Goal: Task Accomplishment & Management: Use online tool/utility

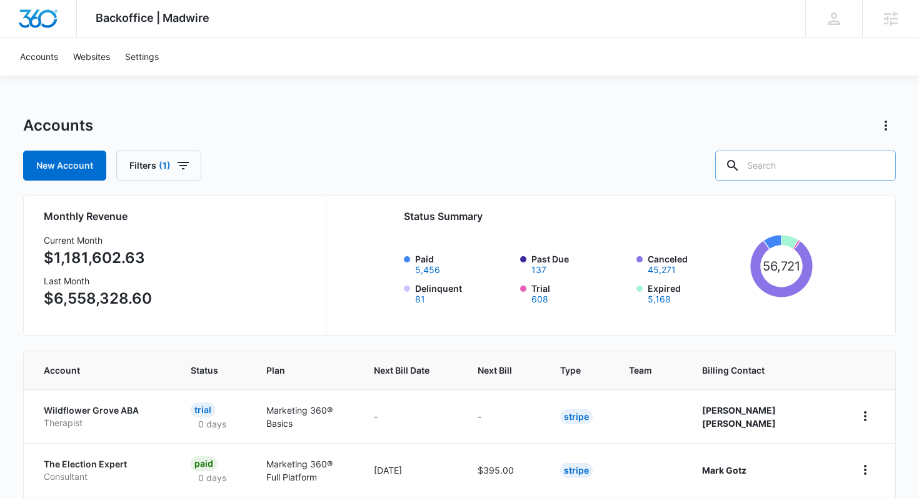
click at [813, 160] on input "text" at bounding box center [805, 166] width 181 height 30
type input "integrity garage"
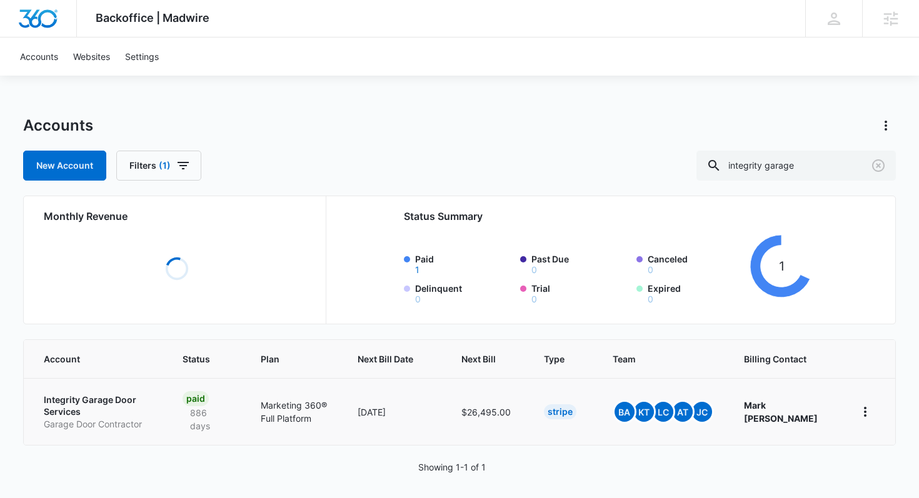
click at [114, 401] on td "Integrity Garage Door Services Garage Door Contractor" at bounding box center [96, 411] width 144 height 67
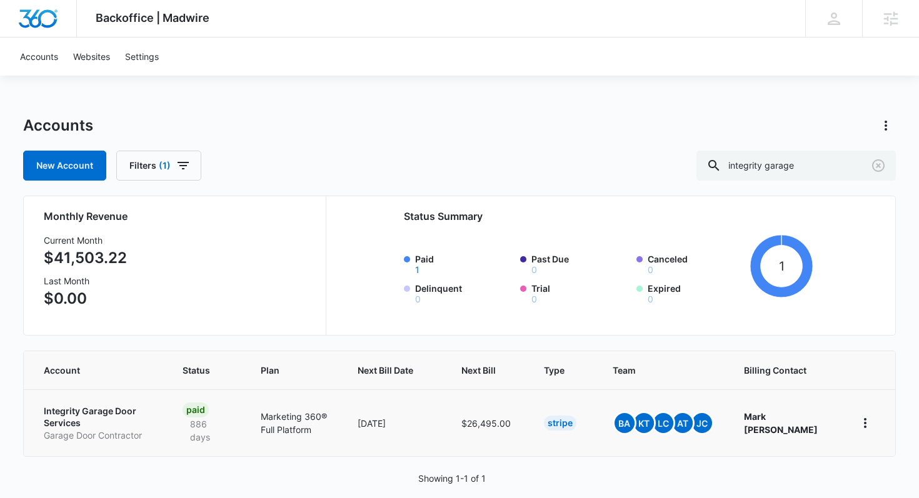
click at [113, 418] on p "Integrity Garage Door Services" at bounding box center [98, 417] width 109 height 24
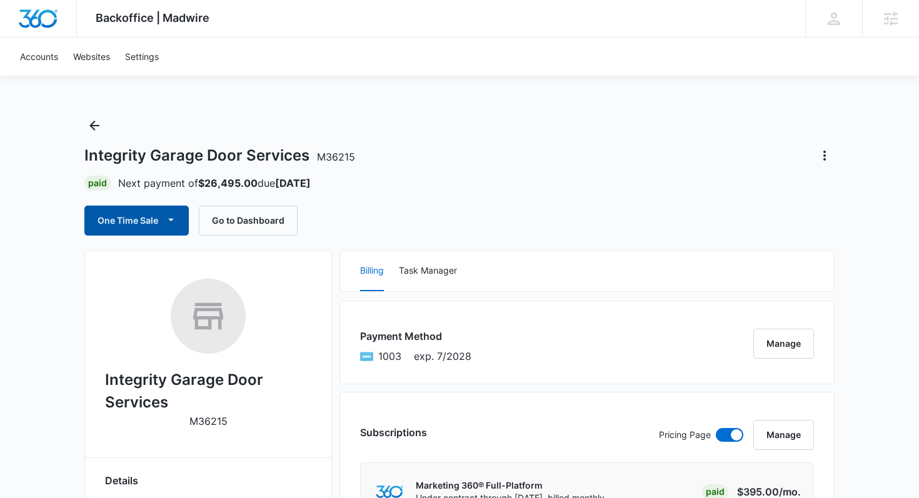
click at [149, 223] on button "One Time Sale" at bounding box center [136, 221] width 104 height 30
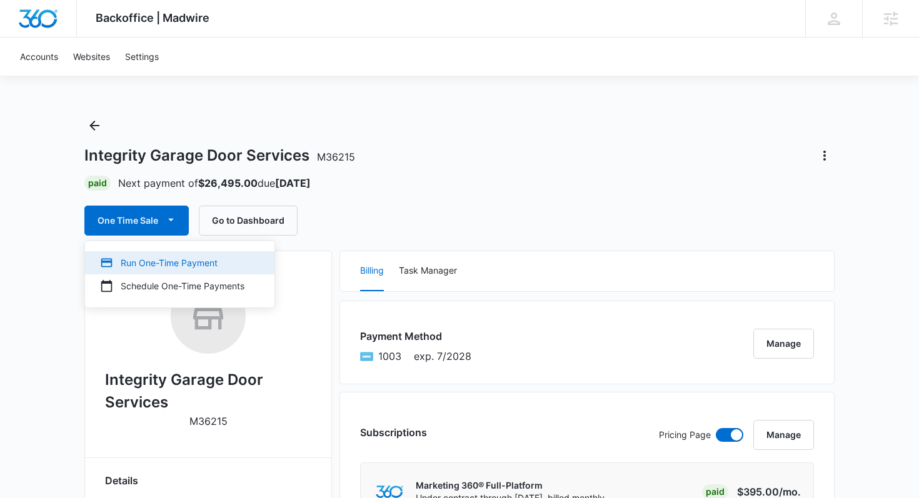
click at [156, 259] on div "Run One-Time Payment" at bounding box center [172, 262] width 144 height 13
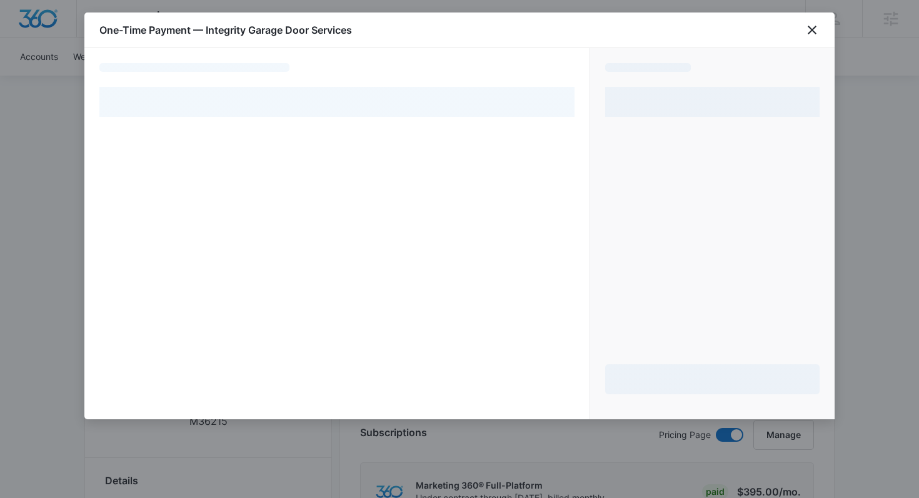
select select "pm_1NVboEA4n8RTgNjU24f3shb4"
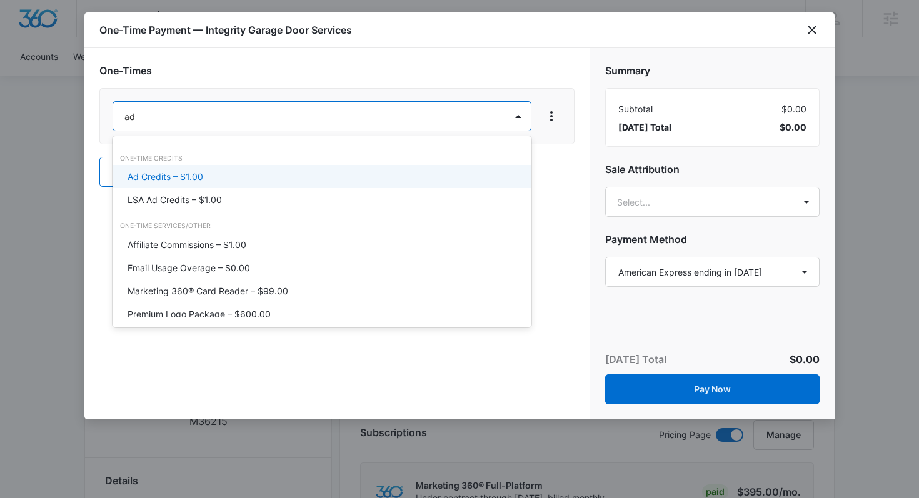
type input "a"
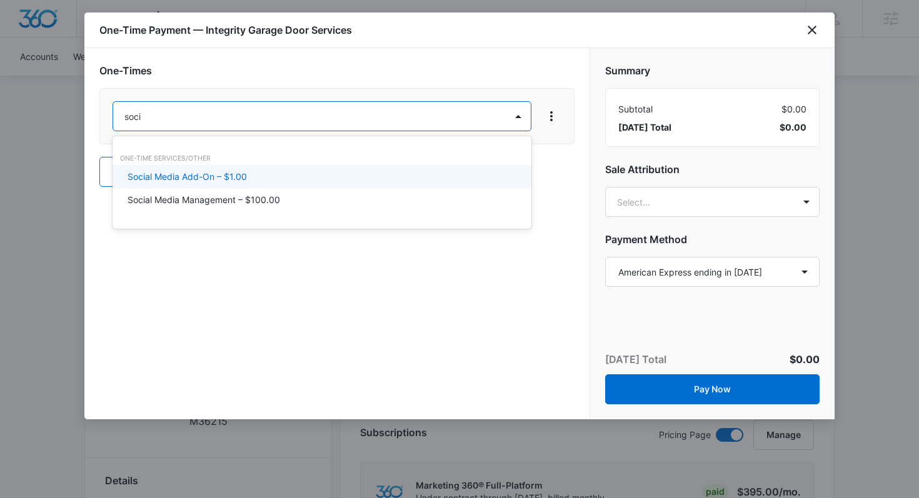
type input "[PERSON_NAME]"
click at [266, 174] on div "Social Media Add-On – $1.00" at bounding box center [321, 176] width 386 height 13
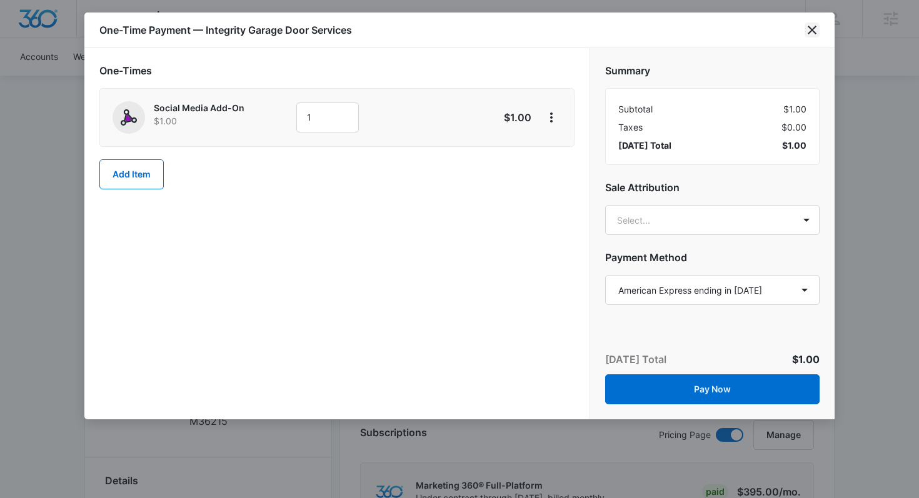
click at [810, 32] on icon "close" at bounding box center [812, 30] width 9 height 9
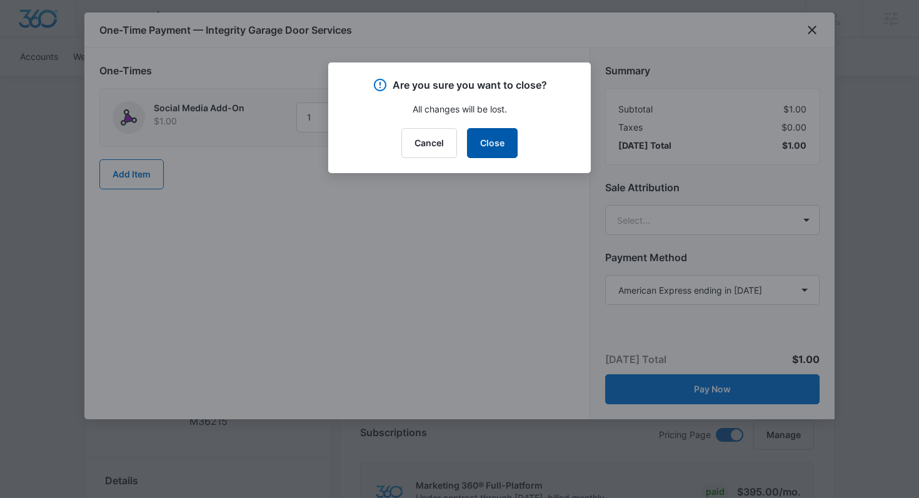
click at [492, 135] on button "Close" at bounding box center [492, 143] width 51 height 30
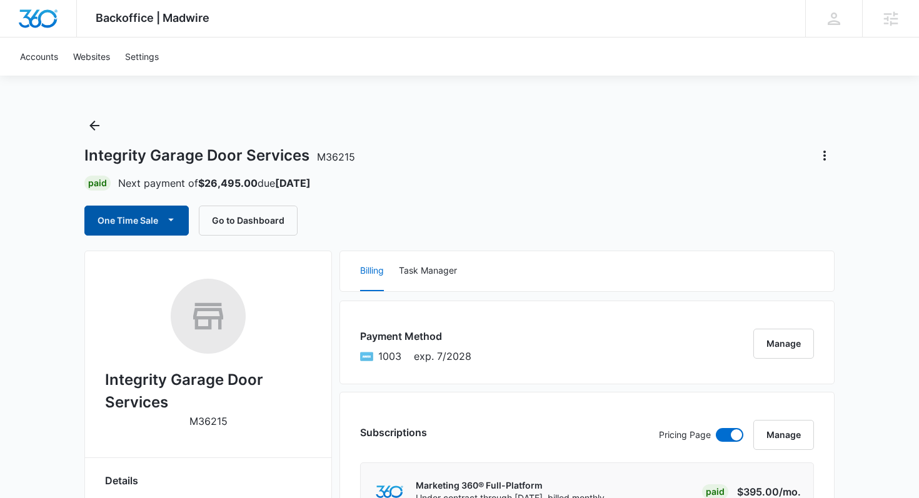
click at [158, 228] on button "One Time Sale" at bounding box center [136, 221] width 104 height 30
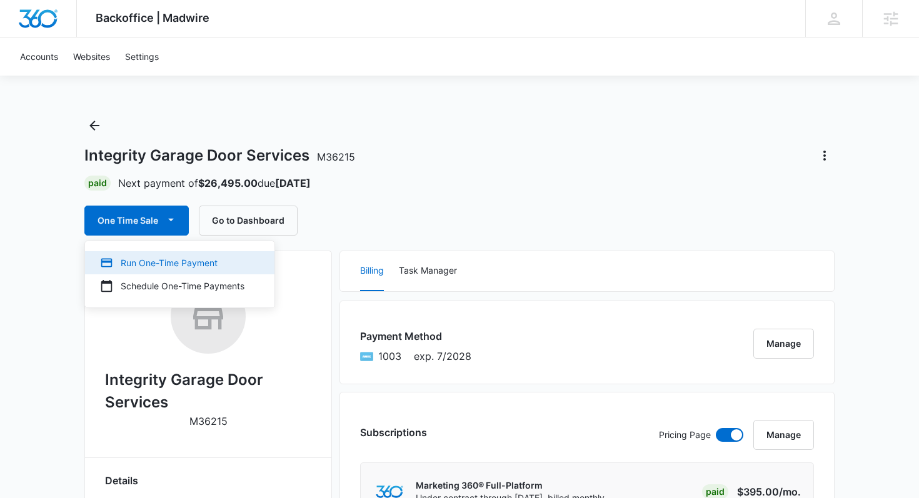
click at [169, 266] on div "Run One-Time Payment" at bounding box center [172, 262] width 144 height 13
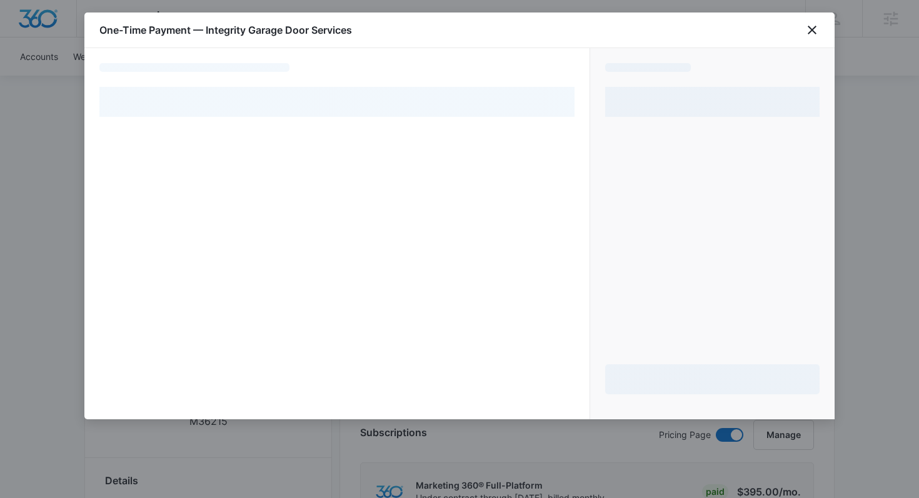
select select "pm_1NVboEA4n8RTgNjU24f3shb4"
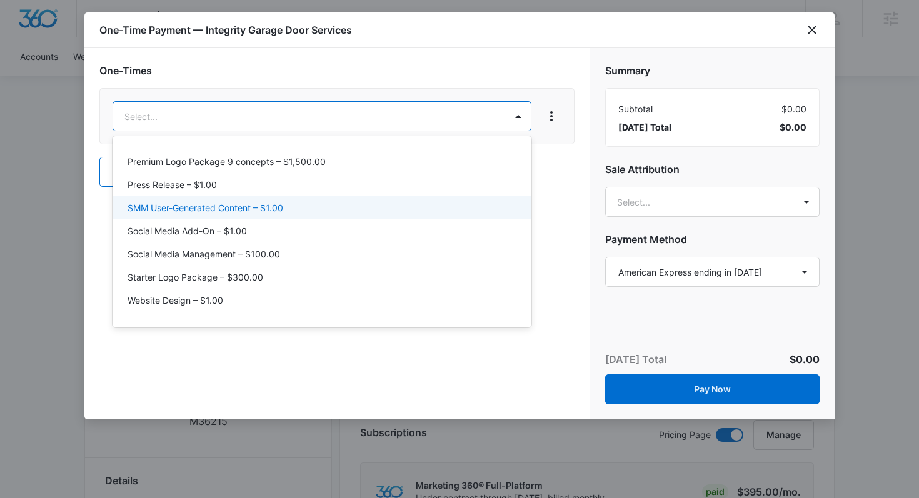
scroll to position [548, 0]
